Goal: Information Seeking & Learning: Learn about a topic

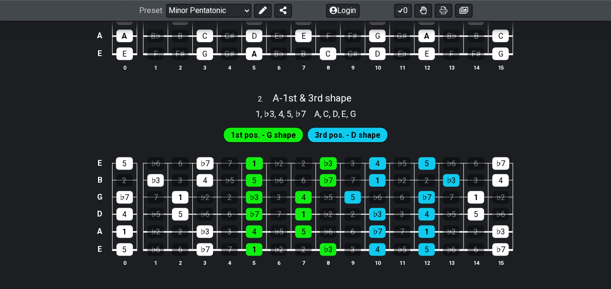
scroll to position [351, 0]
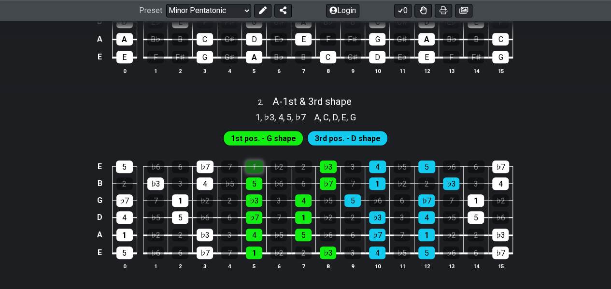
click at [249, 164] on div "1" at bounding box center [254, 166] width 17 height 13
click at [248, 164] on div "1" at bounding box center [254, 166] width 17 height 13
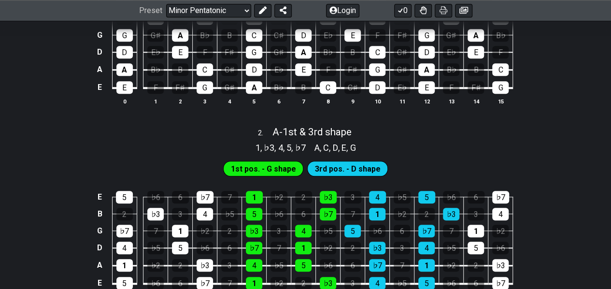
scroll to position [317, 0]
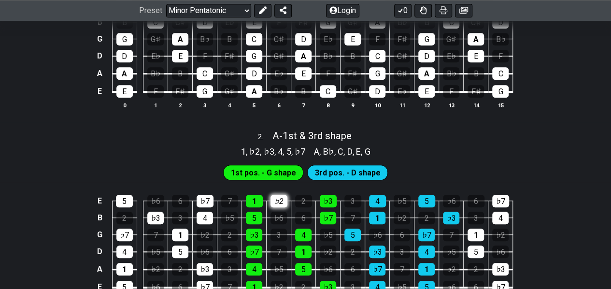
click at [280, 199] on div "♭2" at bounding box center [279, 201] width 17 height 13
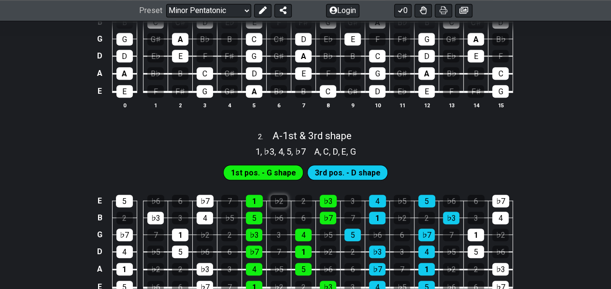
click at [280, 199] on div "♭2" at bounding box center [279, 201] width 17 height 13
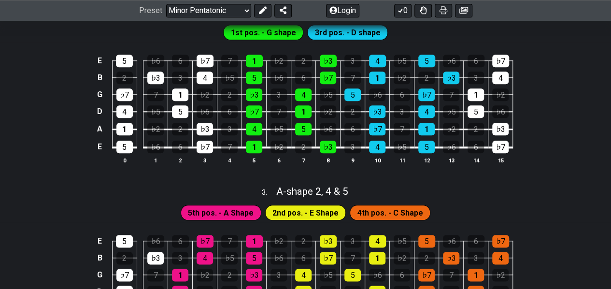
scroll to position [457, 0]
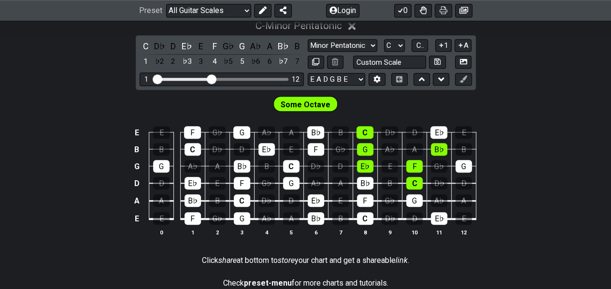
scroll to position [287, 0]
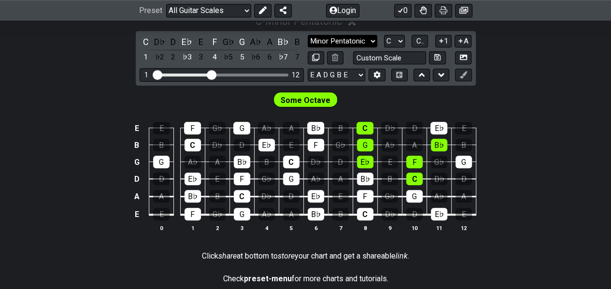
click at [373, 41] on select "Minor Pentatonic Root Minor Pentatonic Major Pentatonic Minor Blues Major Blues…" at bounding box center [343, 41] width 70 height 13
click at [308, 35] on select "Minor Pentatonic Root Minor Pentatonic Major Pentatonic Minor Blues Major Blues…" at bounding box center [343, 41] width 70 height 13
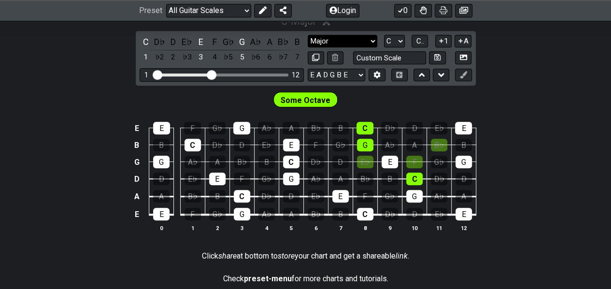
click at [369, 39] on select "Minor Pentatonic Root Minor Pentatonic Major Pentatonic Minor Blues Major Blues…" at bounding box center [343, 41] width 70 height 13
select select "Minor Pentatonic"
click at [308, 35] on select "Minor Pentatonic Root Minor Pentatonic Major Pentatonic Minor Blues Major Blues…" at bounding box center [343, 41] width 70 height 13
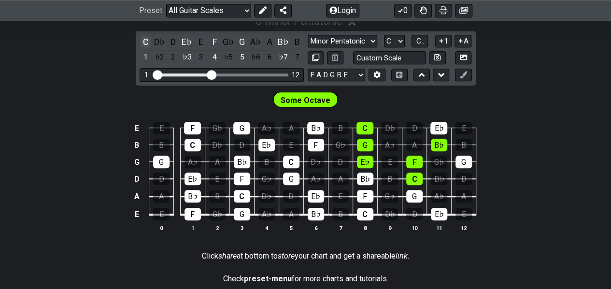
click at [147, 39] on div "C" at bounding box center [146, 41] width 13 height 13
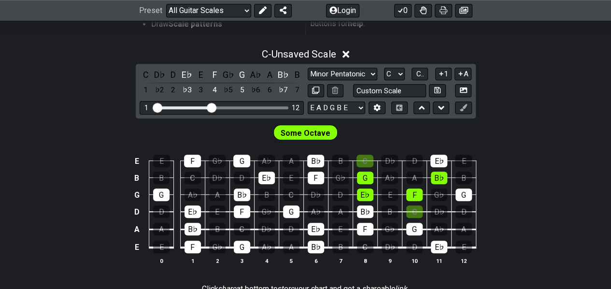
scroll to position [256, 0]
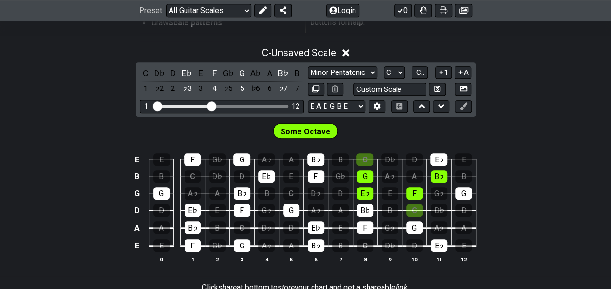
click at [314, 125] on span "Some Octave" at bounding box center [306, 132] width 50 height 14
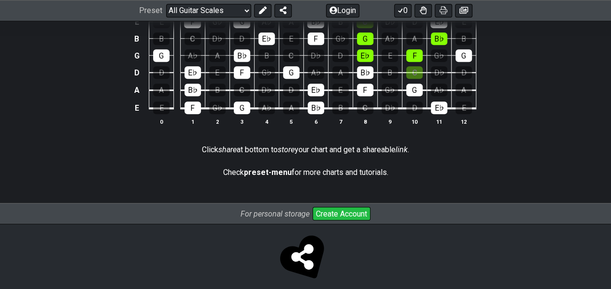
scroll to position [401, 0]
